Goal: Task Accomplishment & Management: Complete application form

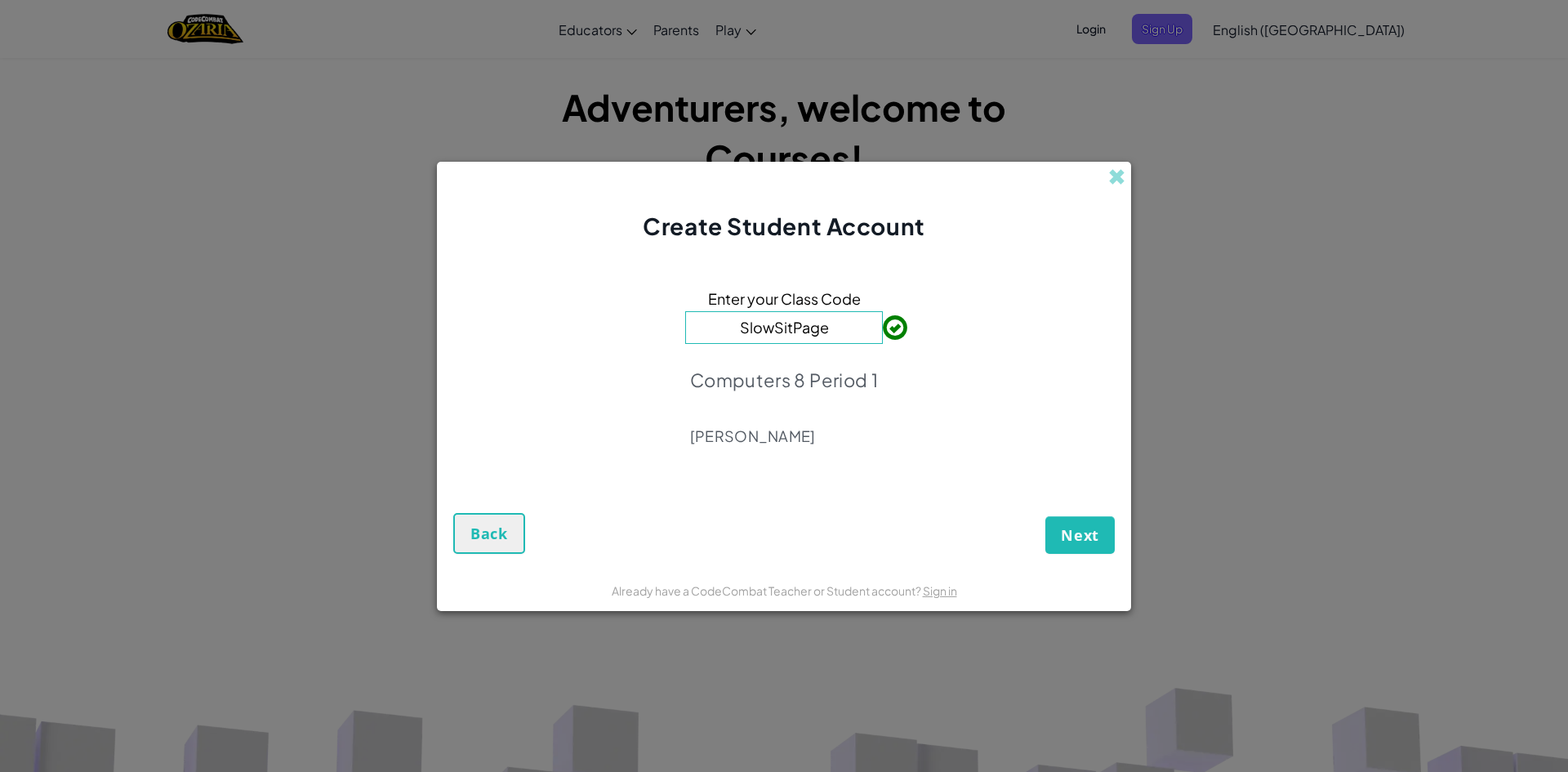
click at [1043, 534] on div "Next Back" at bounding box center [784, 519] width 661 height 68
click at [1064, 528] on span "Next" at bounding box center [1080, 534] width 39 height 19
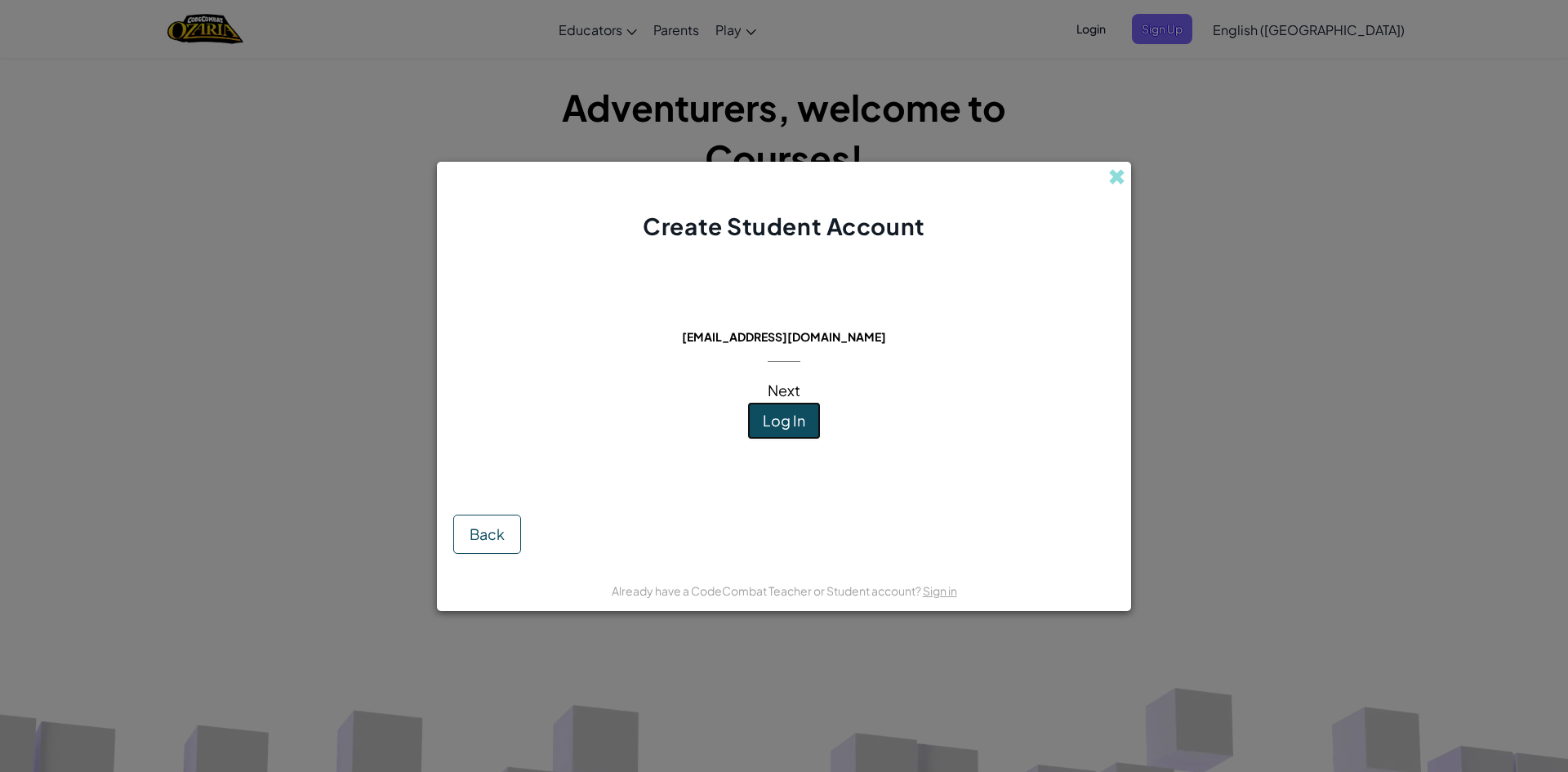
click at [809, 415] on button "Log In" at bounding box center [784, 421] width 73 height 38
